Goal: Communication & Community: Participate in discussion

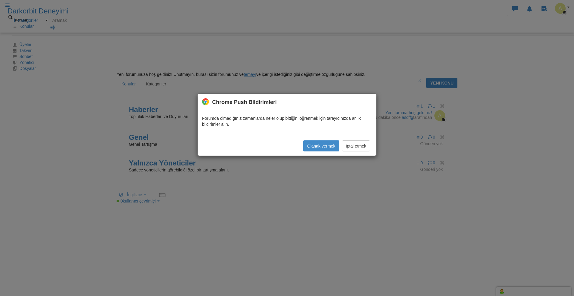
click at [369, 98] on button "×" at bounding box center [368, 101] width 7 height 7
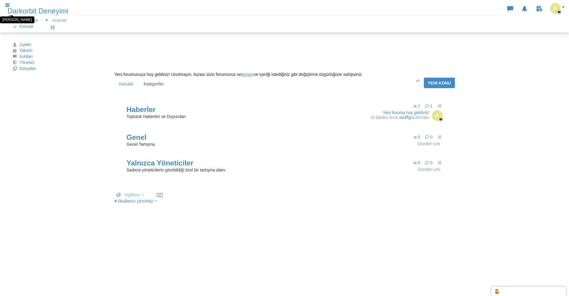
click at [8, 7] on icon at bounding box center [7, 5] width 6 height 4
click at [31, 53] on link "Takvim" at bounding box center [22, 50] width 20 height 5
click at [418, 79] on span at bounding box center [418, 81] width 6 height 4
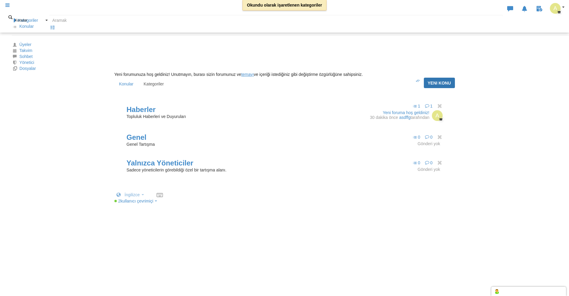
click at [435, 81] on font "Yeni Konu" at bounding box center [439, 83] width 23 height 5
click at [10, 7] on icon at bounding box center [7, 5] width 6 height 4
